Goal: Communication & Community: Answer question/provide support

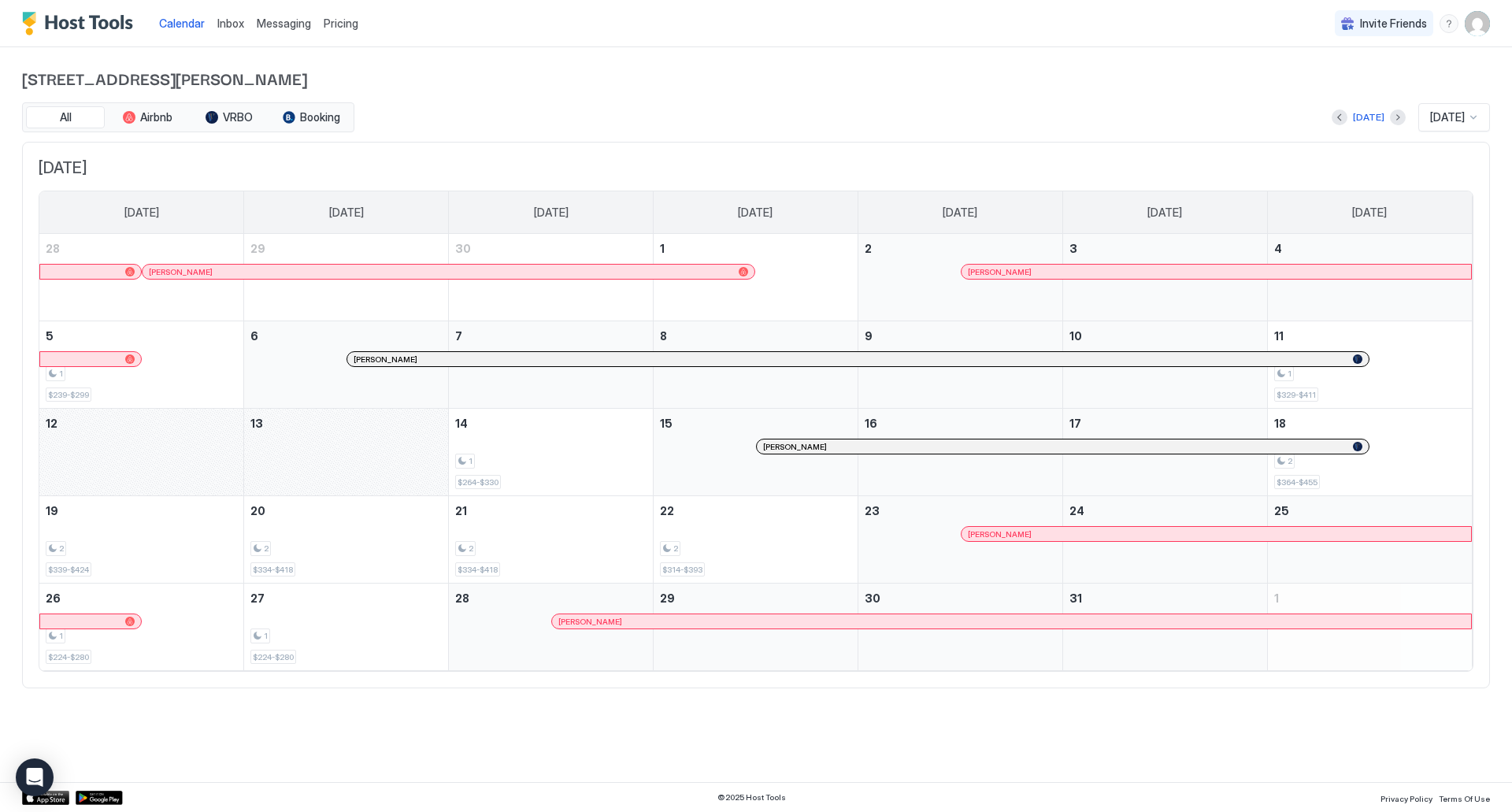
click at [300, 31] on div "Messaging" at bounding box center [284, 23] width 67 height 29
click at [232, 25] on span "Inbox" at bounding box center [231, 24] width 27 height 14
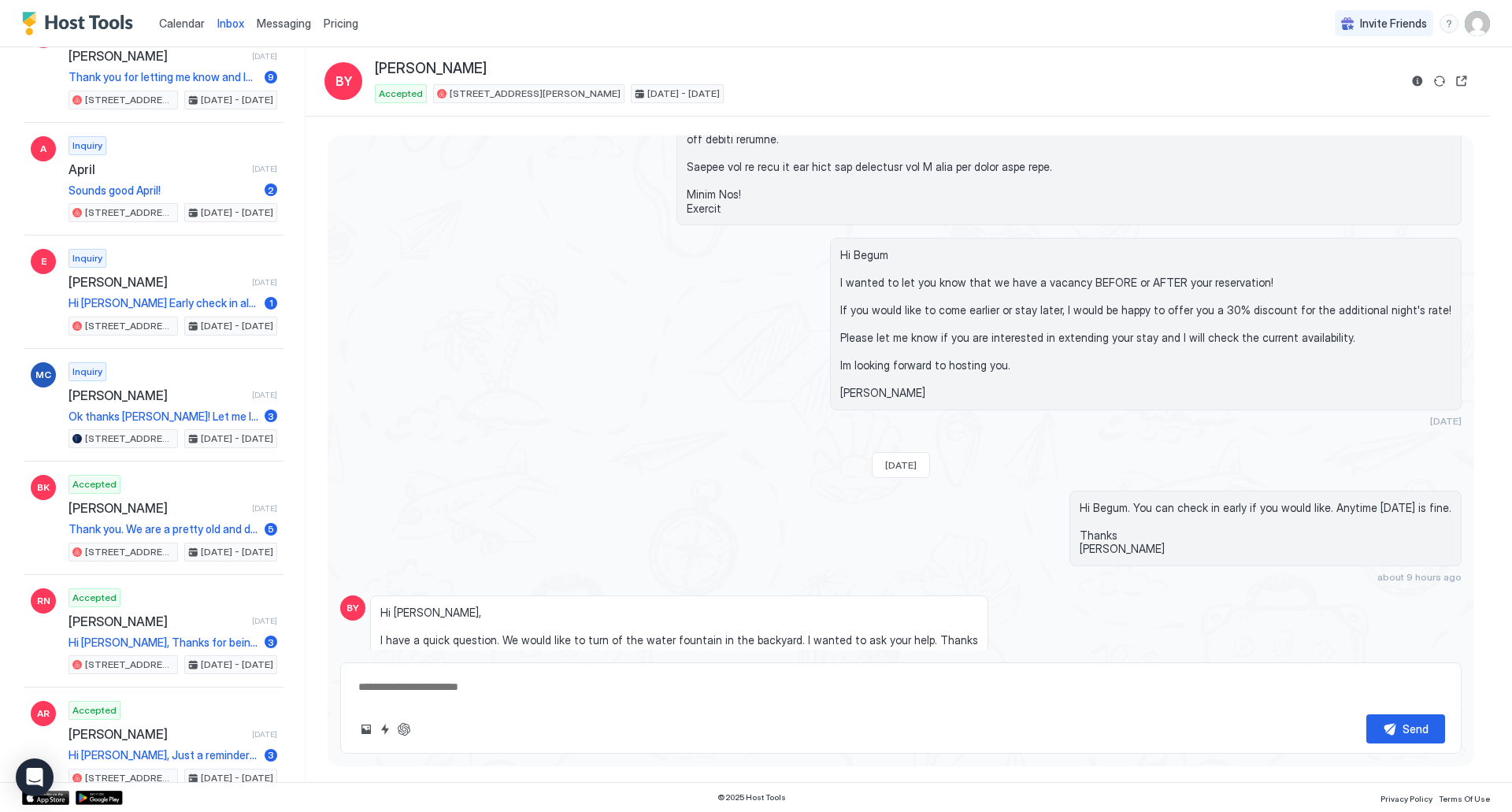
scroll to position [551, 0]
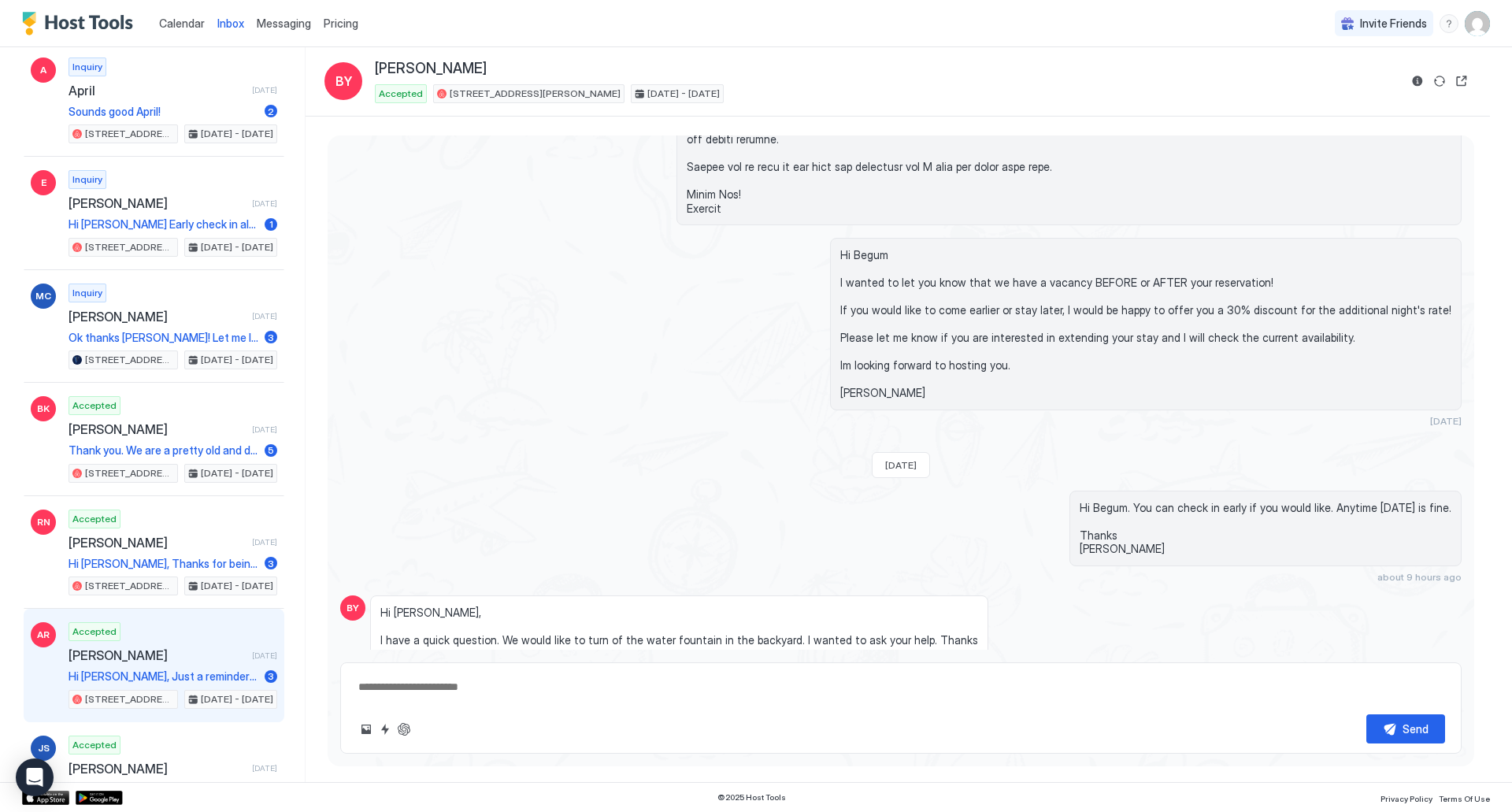
click at [216, 621] on div "AR Accepted [PERSON_NAME] [DATE] Hi [PERSON_NAME], Just a reminder that your ch…" at bounding box center [154, 666] width 261 height 113
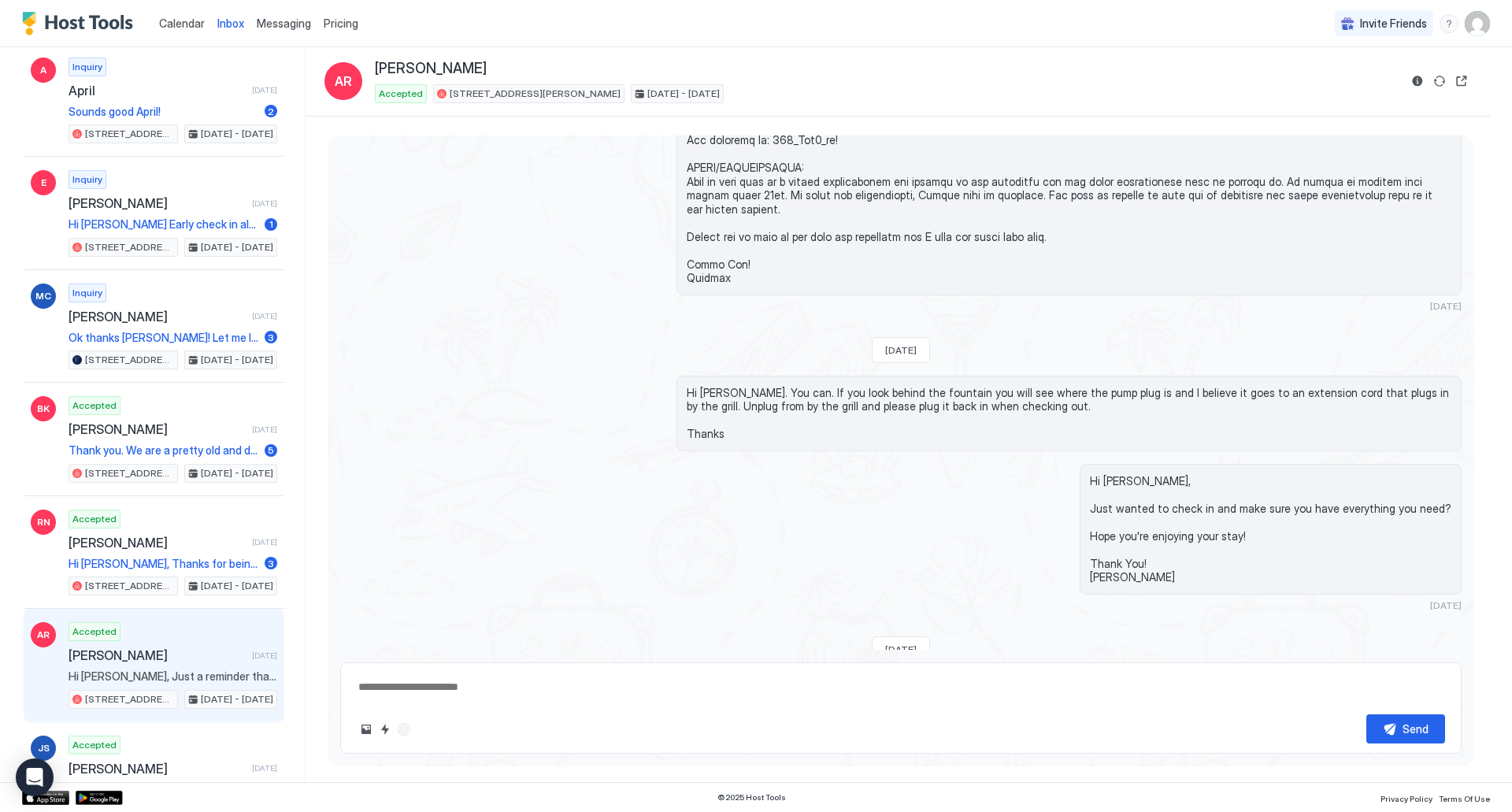
scroll to position [2424, 0]
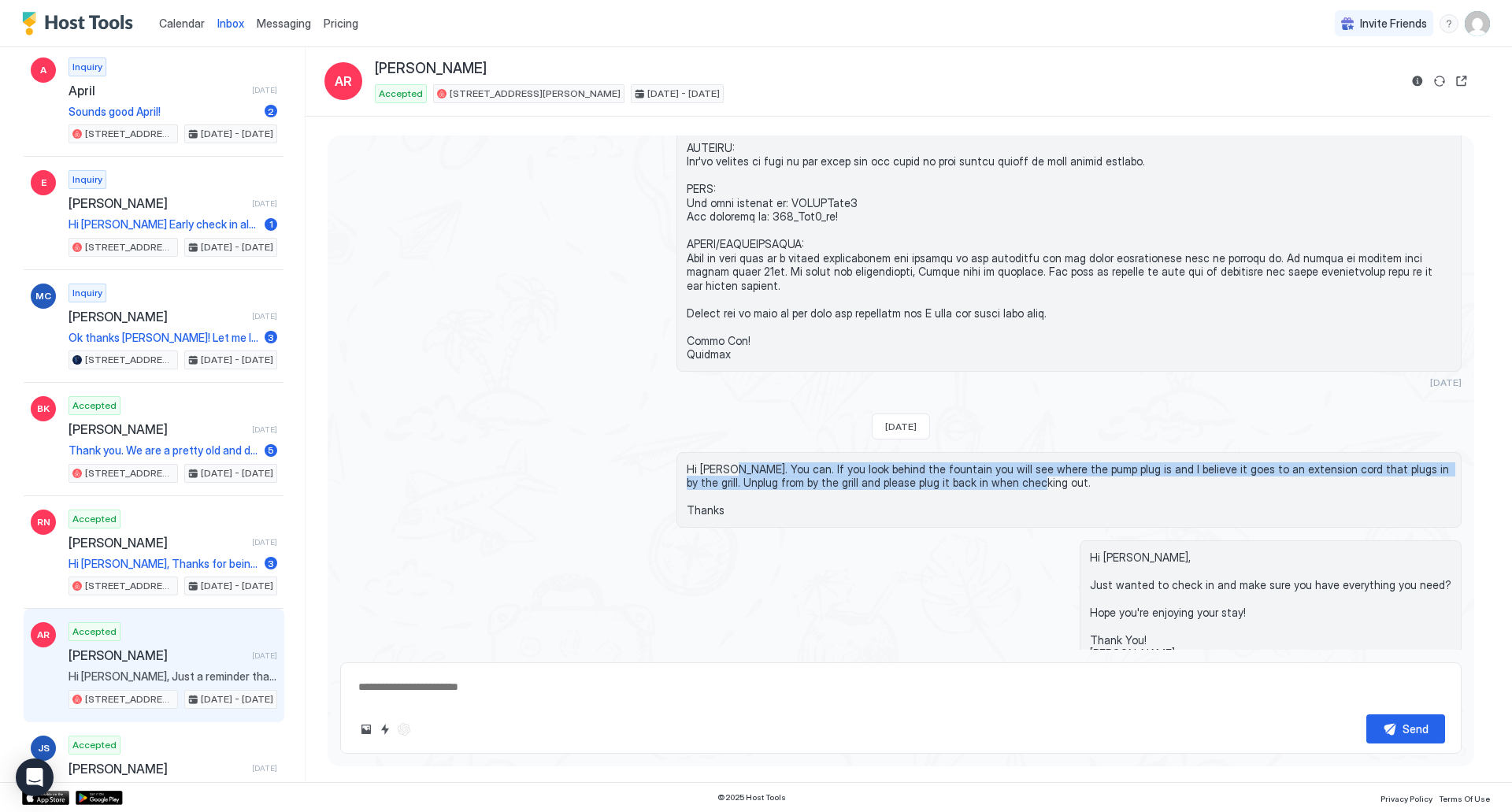
drag, startPoint x: 979, startPoint y: 434, endPoint x: 724, endPoint y: 414, distance: 255.8
click at [724, 462] on span "Hi [PERSON_NAME]. You can. If you look behind the fountain you will see where t…" at bounding box center [1068, 489] width 764 height 55
copy span "You can. If you look behind the fountain you will see where the pump plug is an…"
